Goal: Complete application form

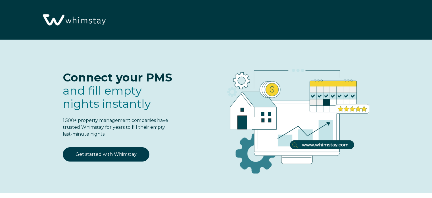
select select "Hostaway"
select select "US"
select select "Standard"
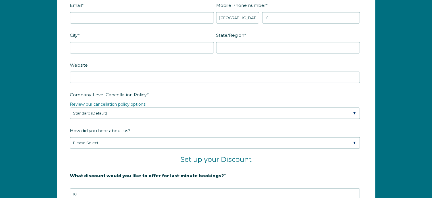
scroll to position [703, 0]
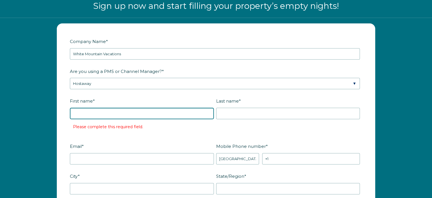
click at [118, 111] on input "First name *" at bounding box center [142, 112] width 144 height 11
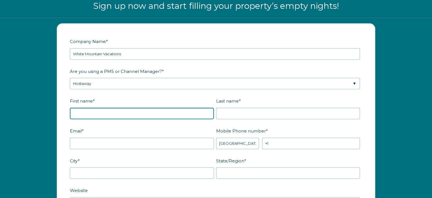
type input "[PERSON_NAME]"
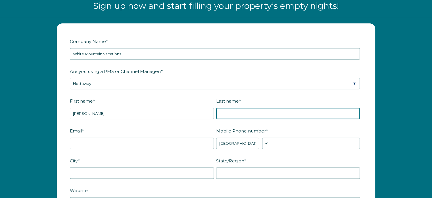
type input "[PERSON_NAME]"
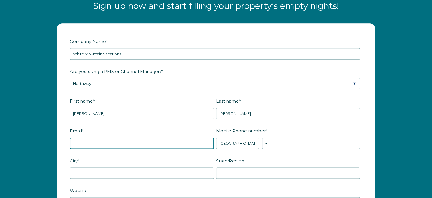
type input "[EMAIL_ADDRESS][DOMAIN_NAME]"
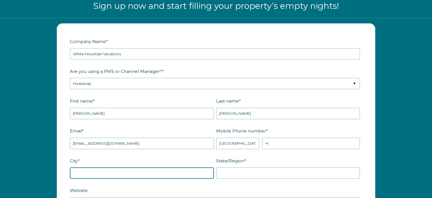
type input "[GEOGRAPHIC_DATA]"
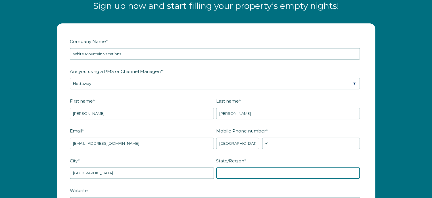
type input "NH"
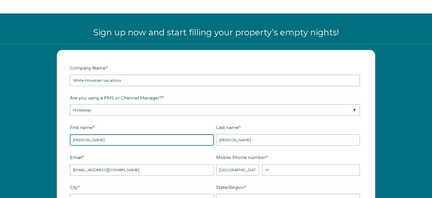
scroll to position [674, 0]
